Goal: Find specific page/section: Find specific page/section

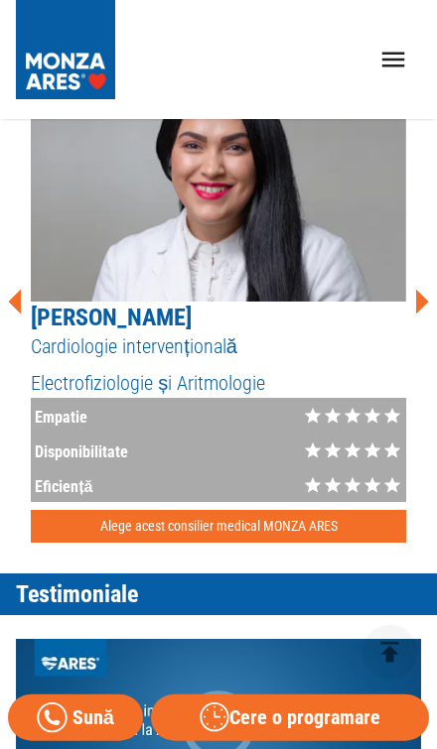
scroll to position [998, 0]
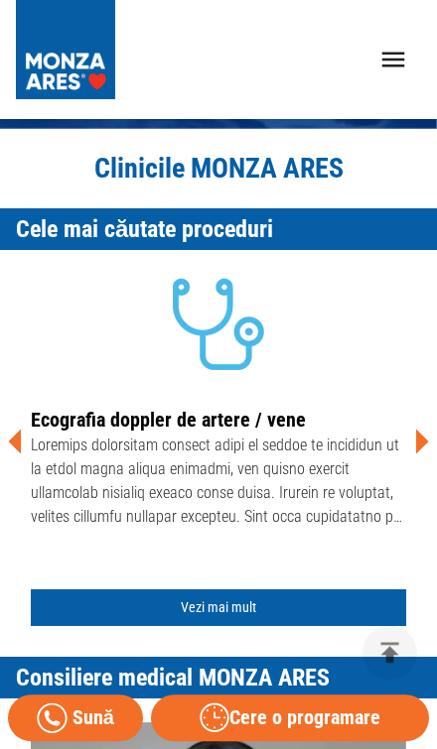
click at [396, 57] on icon "open drawer" at bounding box center [393, 60] width 31 height 31
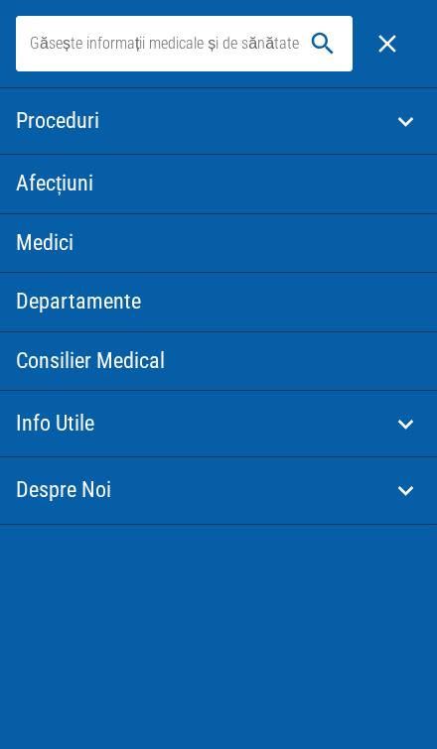
click at [398, 114] on icon at bounding box center [405, 121] width 31 height 31
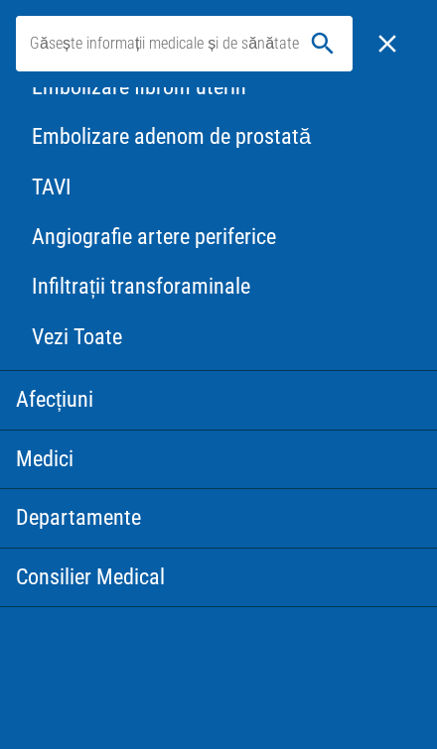
scroll to position [383, 0]
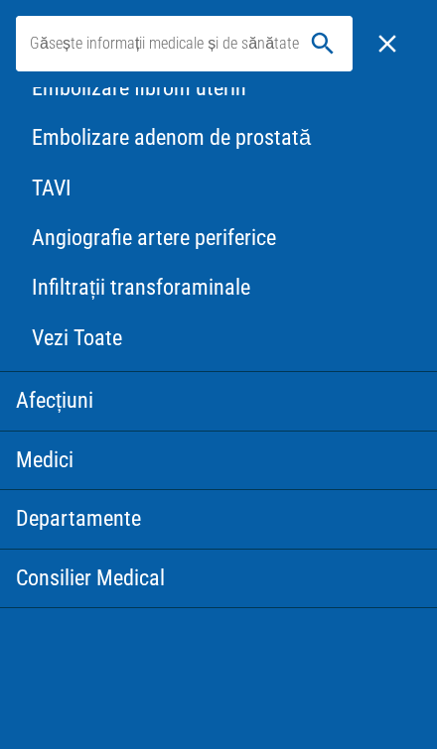
click at [63, 513] on link "Departamente" at bounding box center [218, 519] width 437 height 58
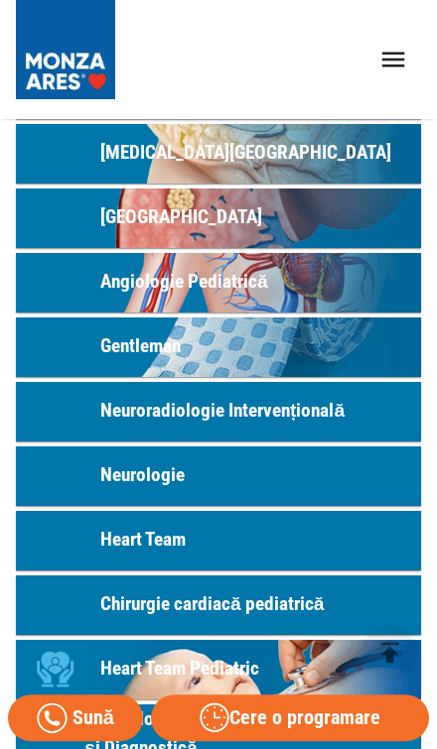
scroll to position [824, 0]
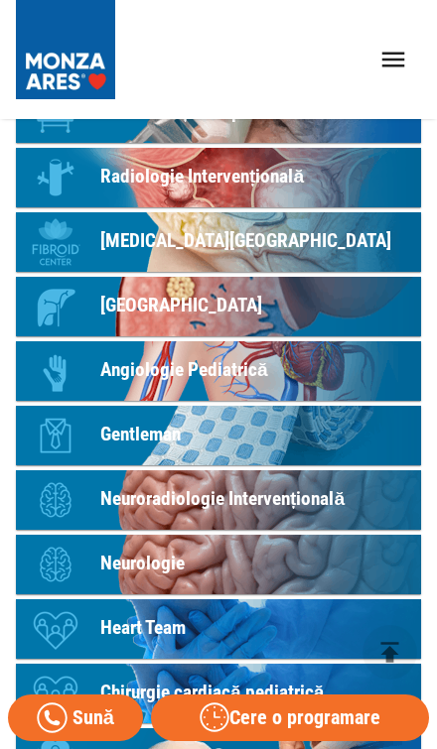
click at [133, 438] on p "Gentleman" at bounding box center [140, 435] width 80 height 29
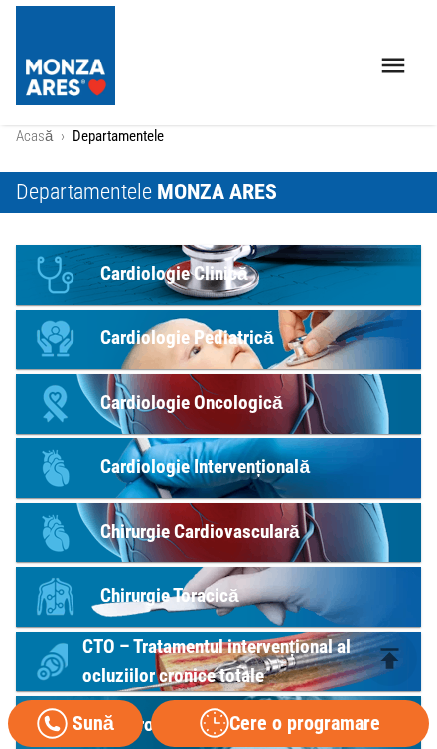
scroll to position [736, 0]
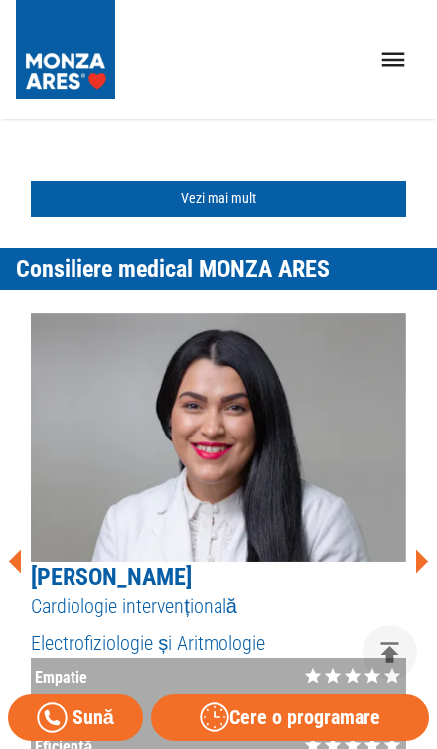
scroll to position [327, 0]
